Goal: Information Seeking & Learning: Learn about a topic

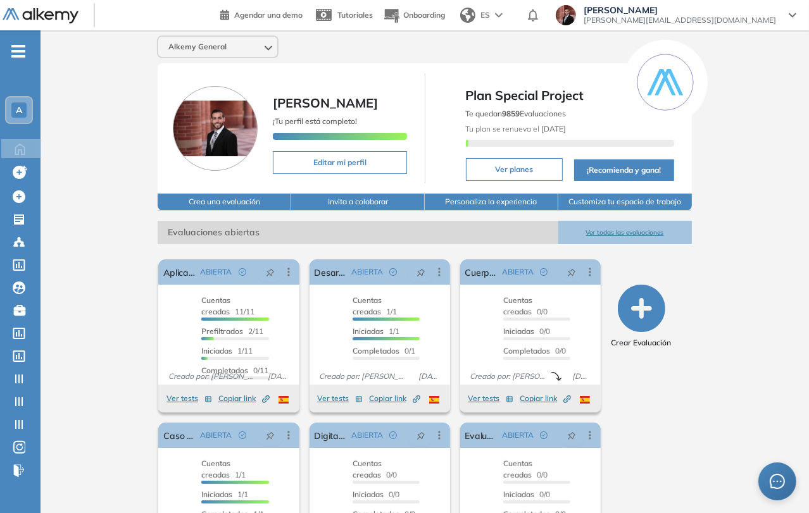
click at [15, 48] on span "-" at bounding box center [18, 50] width 14 height 10
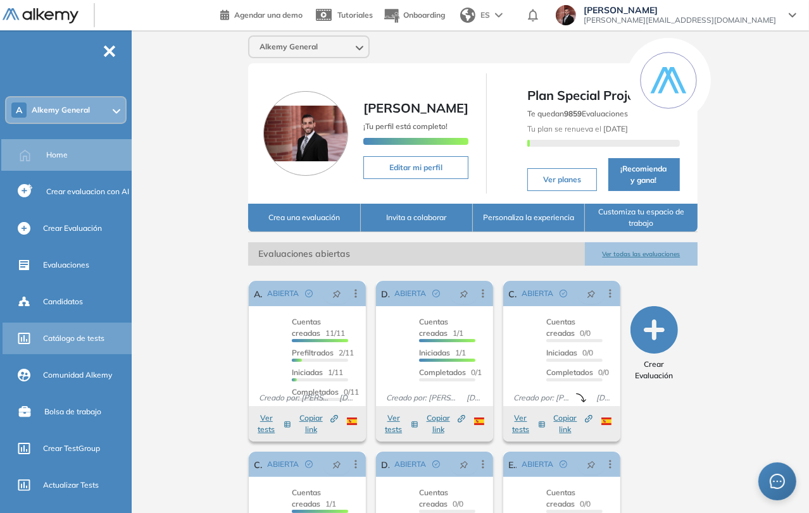
click at [93, 329] on div "Catálogo de tests" at bounding box center [86, 339] width 86 height 22
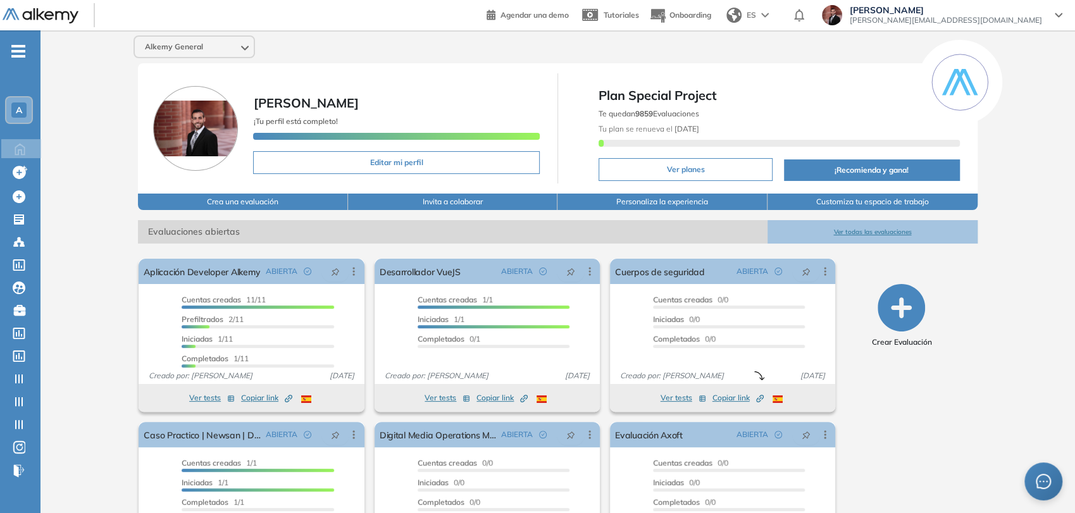
click at [20, 50] on icon "-" at bounding box center [18, 51] width 14 height 3
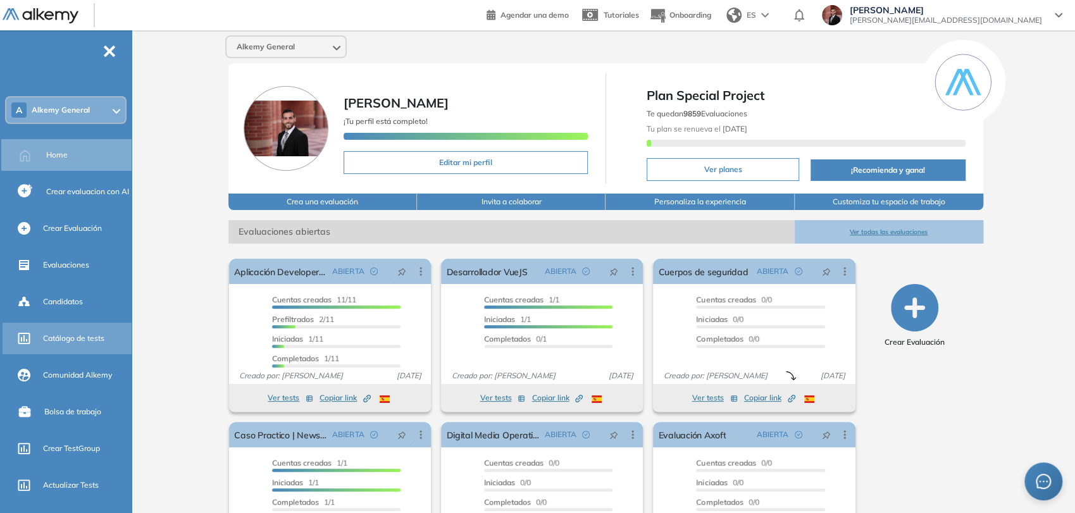
click at [96, 332] on div "Catálogo de tests" at bounding box center [86, 339] width 86 height 22
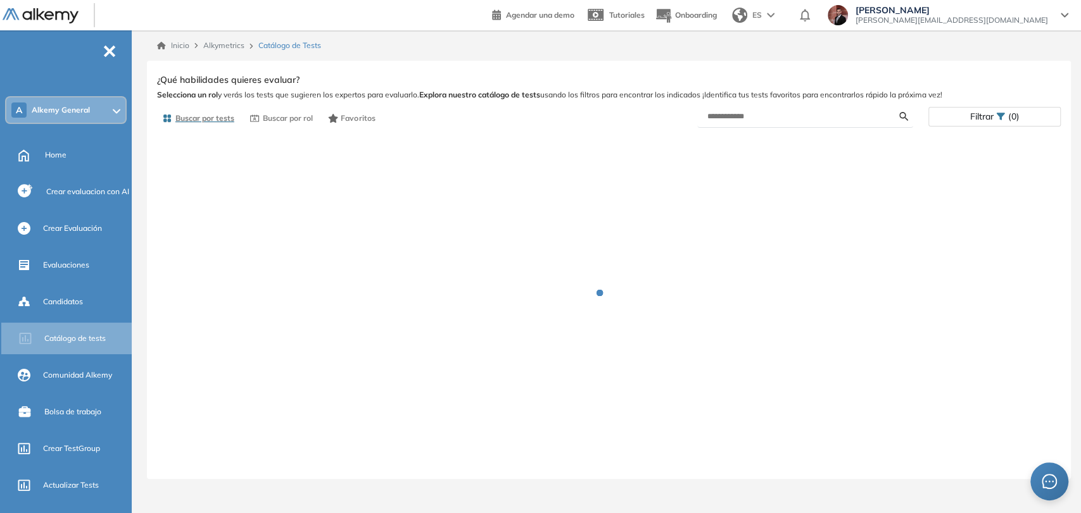
click at [77, 108] on span "Alkemy General" at bounding box center [61, 110] width 58 height 10
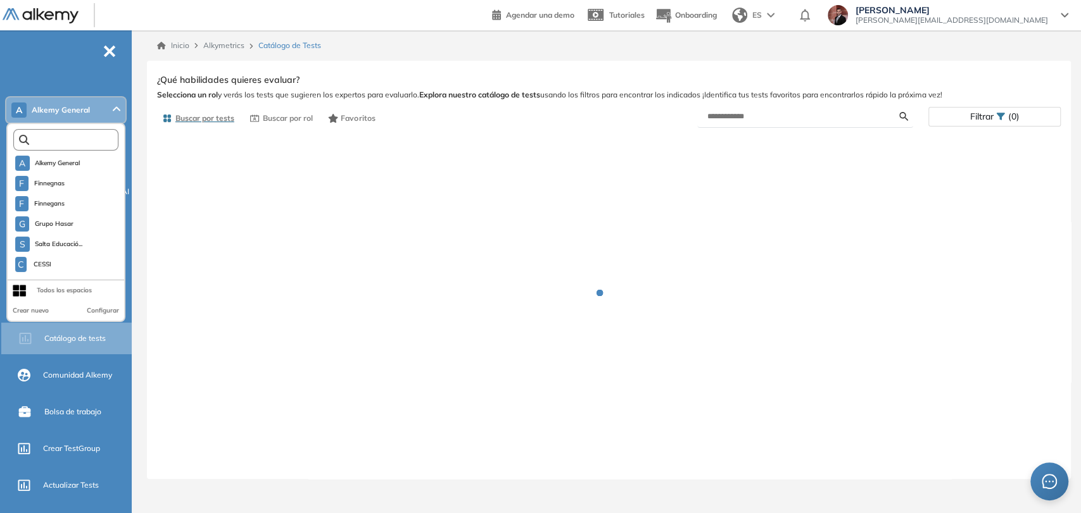
click at [73, 139] on input "text" at bounding box center [68, 139] width 79 height 9
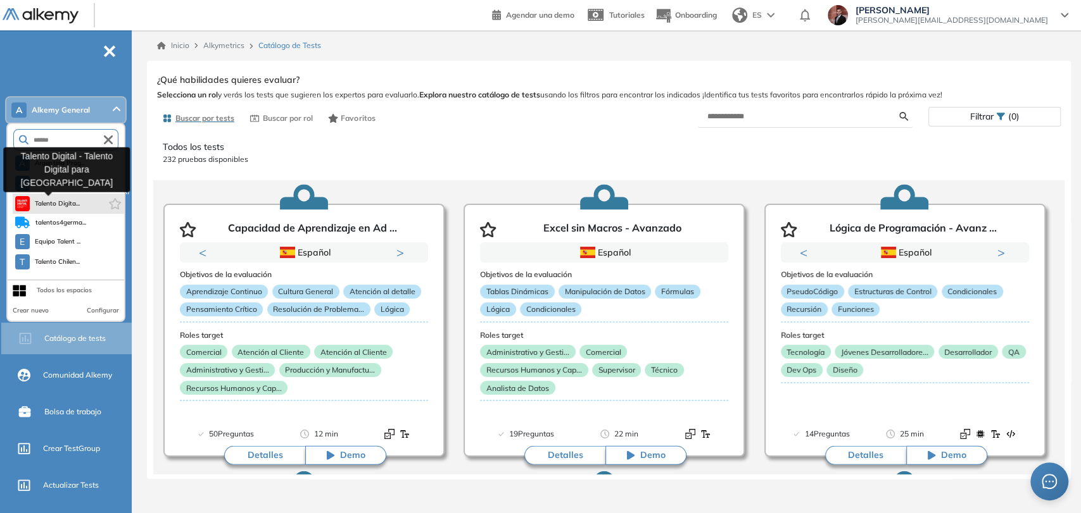
type input "******"
click at [63, 202] on span "Talento Digita..." at bounding box center [58, 204] width 46 height 10
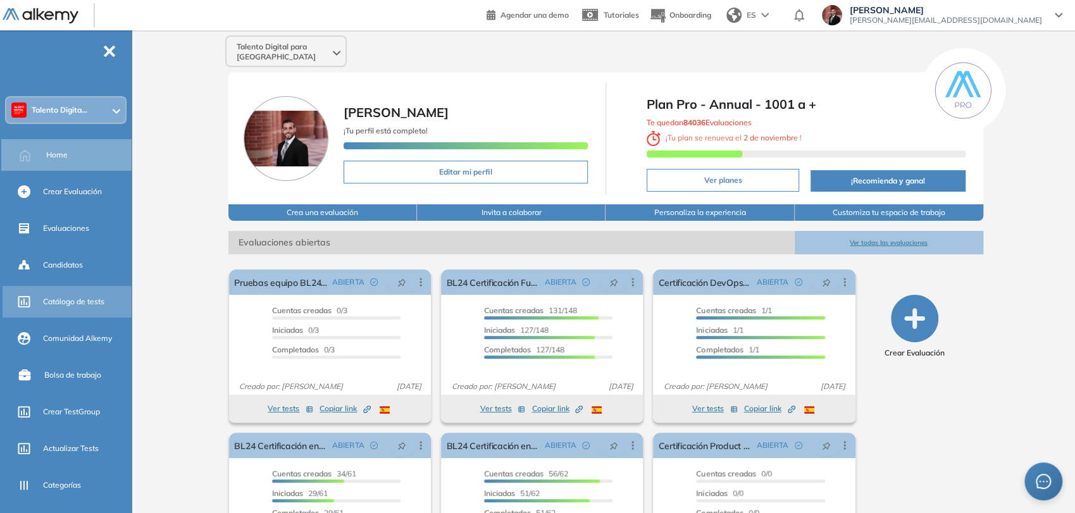
click at [89, 303] on span "Catálogo de tests" at bounding box center [73, 301] width 61 height 11
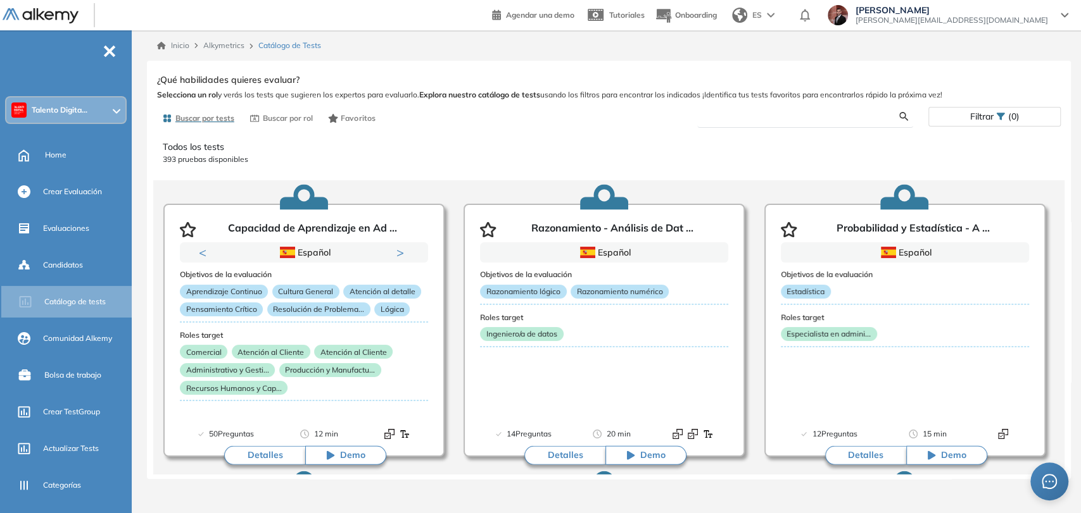
click at [755, 111] on input "text" at bounding box center [803, 116] width 192 height 11
paste input "**********"
type input "**********"
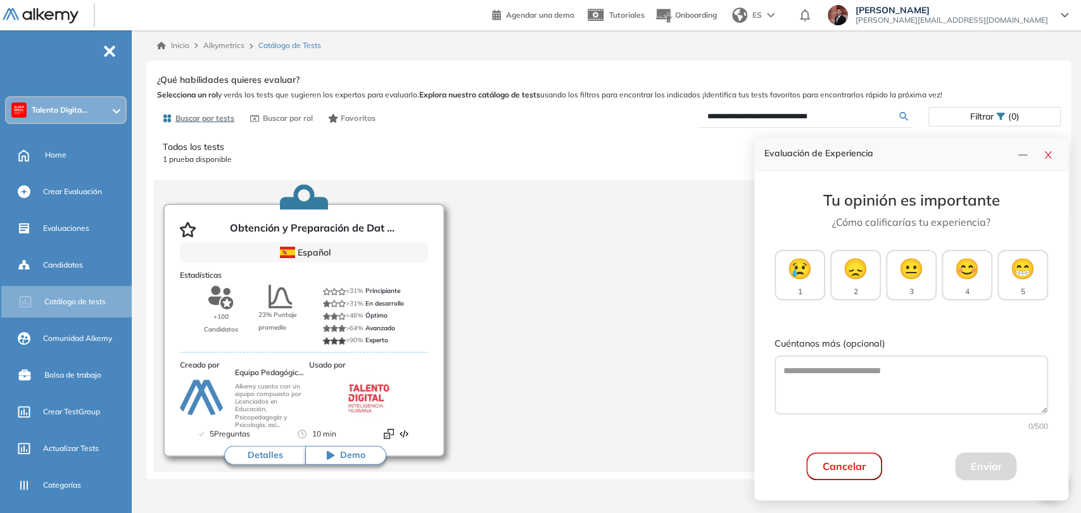
click at [253, 456] on button "Detalles" at bounding box center [264, 455] width 81 height 19
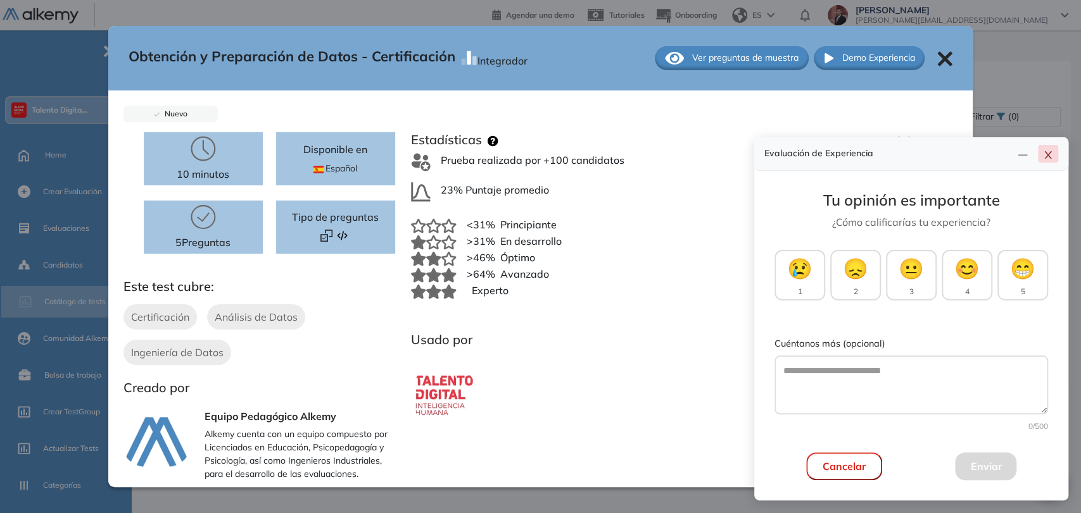
click at [1052, 158] on icon "close" at bounding box center [1048, 155] width 10 height 10
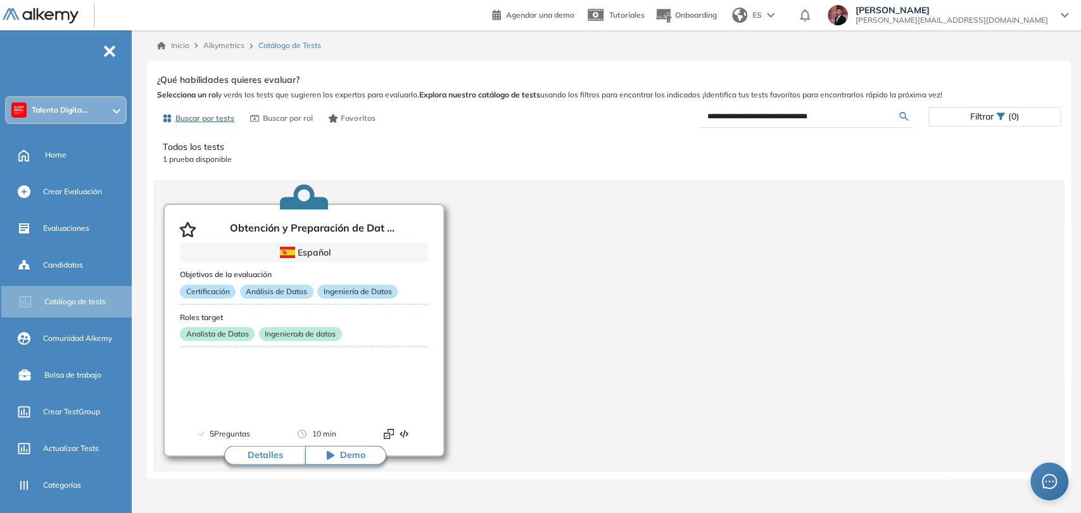
click at [280, 454] on button "Detalles" at bounding box center [264, 455] width 81 height 19
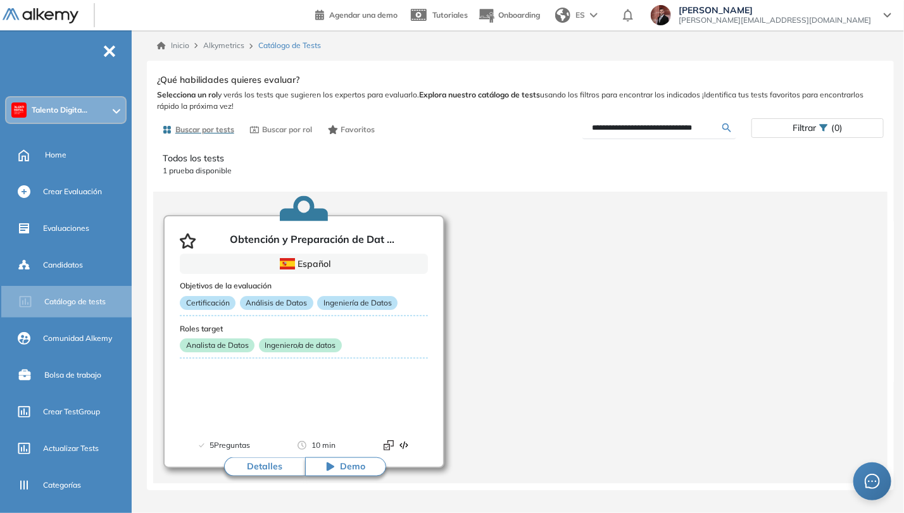
click at [268, 468] on button "Detalles" at bounding box center [264, 467] width 81 height 19
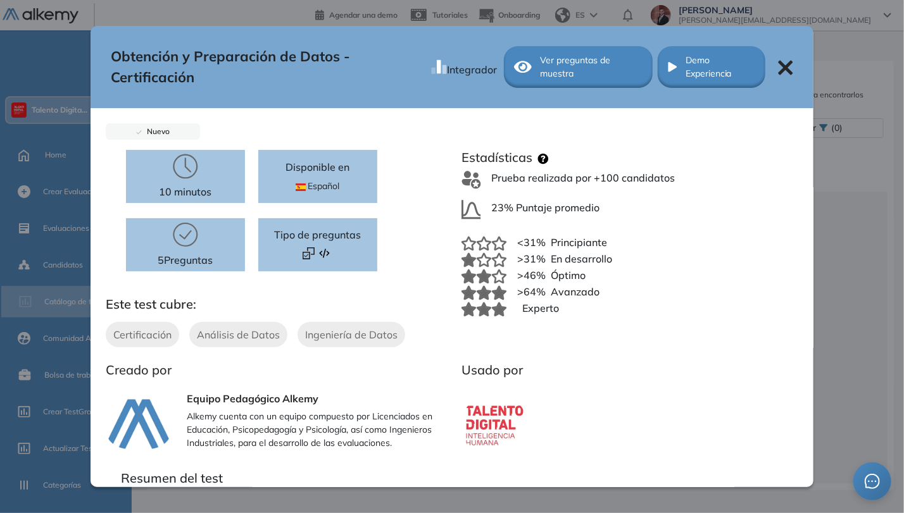
click at [767, 72] on div "Obtención y Preparación de Datos - Certificación Integrador Ver preguntas de mu…" at bounding box center [452, 67] width 723 height 82
click at [779, 66] on icon at bounding box center [786, 67] width 15 height 15
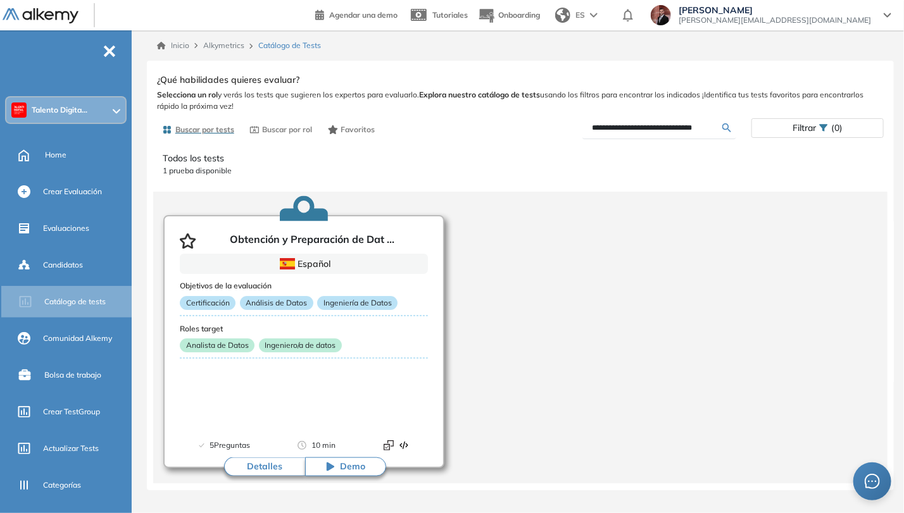
click at [266, 467] on button "Detalles" at bounding box center [264, 467] width 81 height 19
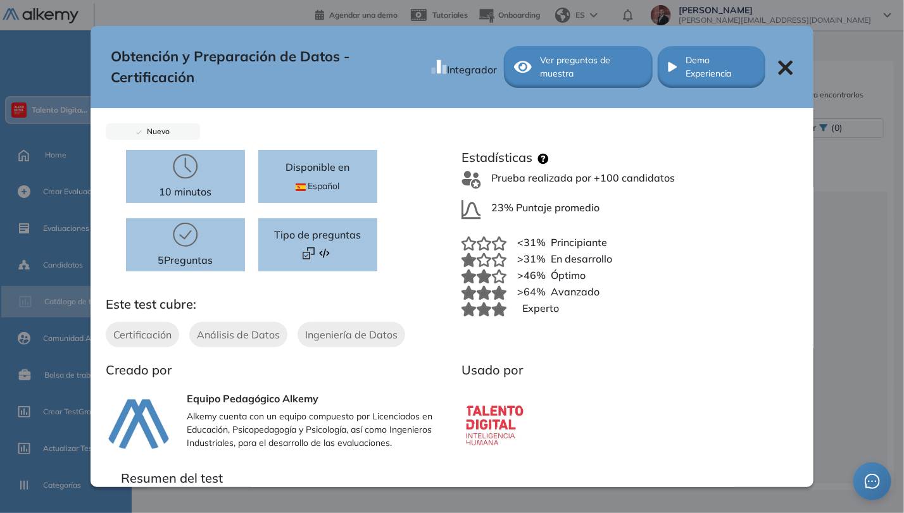
click at [569, 59] on span "Ver preguntas de muestra" at bounding box center [591, 67] width 102 height 27
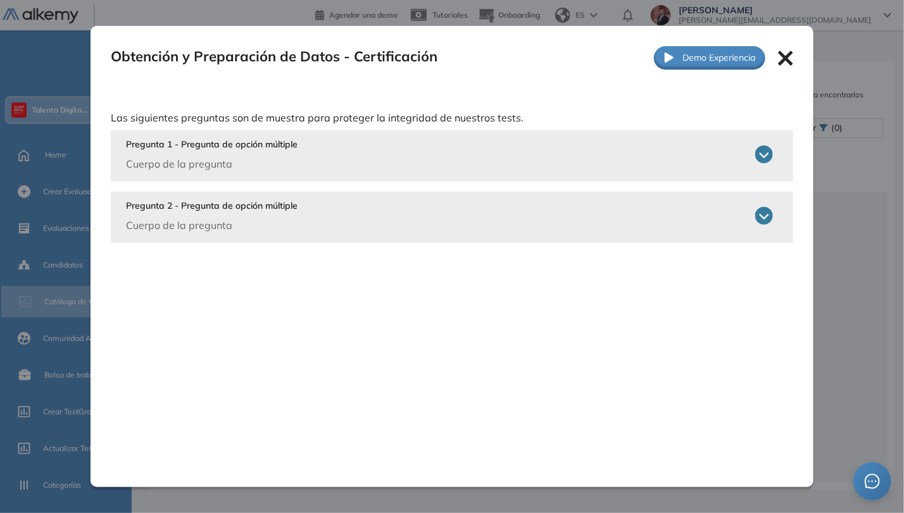
click at [760, 144] on div "Pregunta 1 - Pregunta de opción múltiple Cuerpo de la pregunta" at bounding box center [449, 155] width 647 height 34
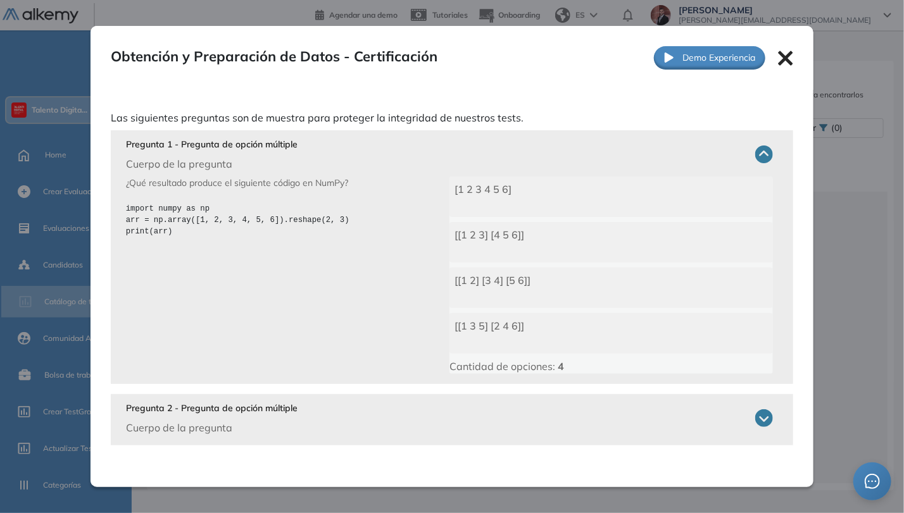
click at [779, 52] on icon at bounding box center [786, 58] width 15 height 15
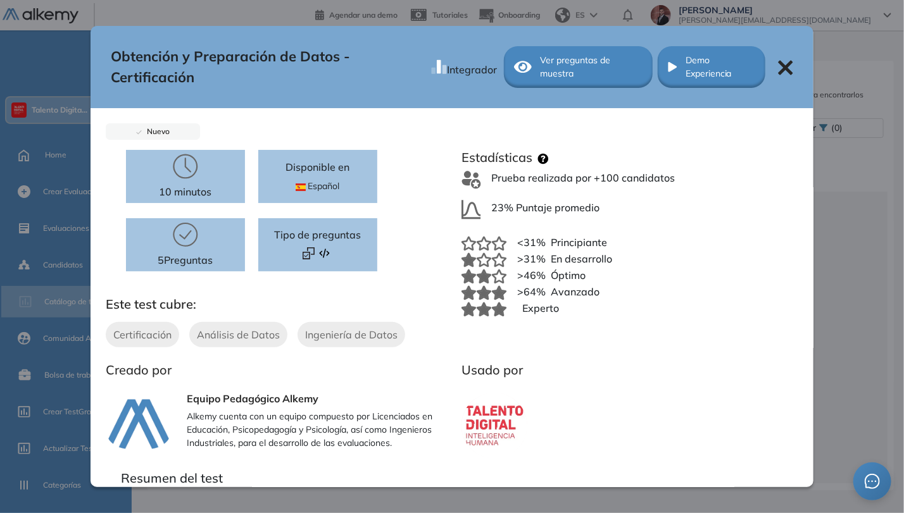
click at [779, 67] on icon at bounding box center [786, 67] width 15 height 15
